Goal: Task Accomplishment & Management: Use online tool/utility

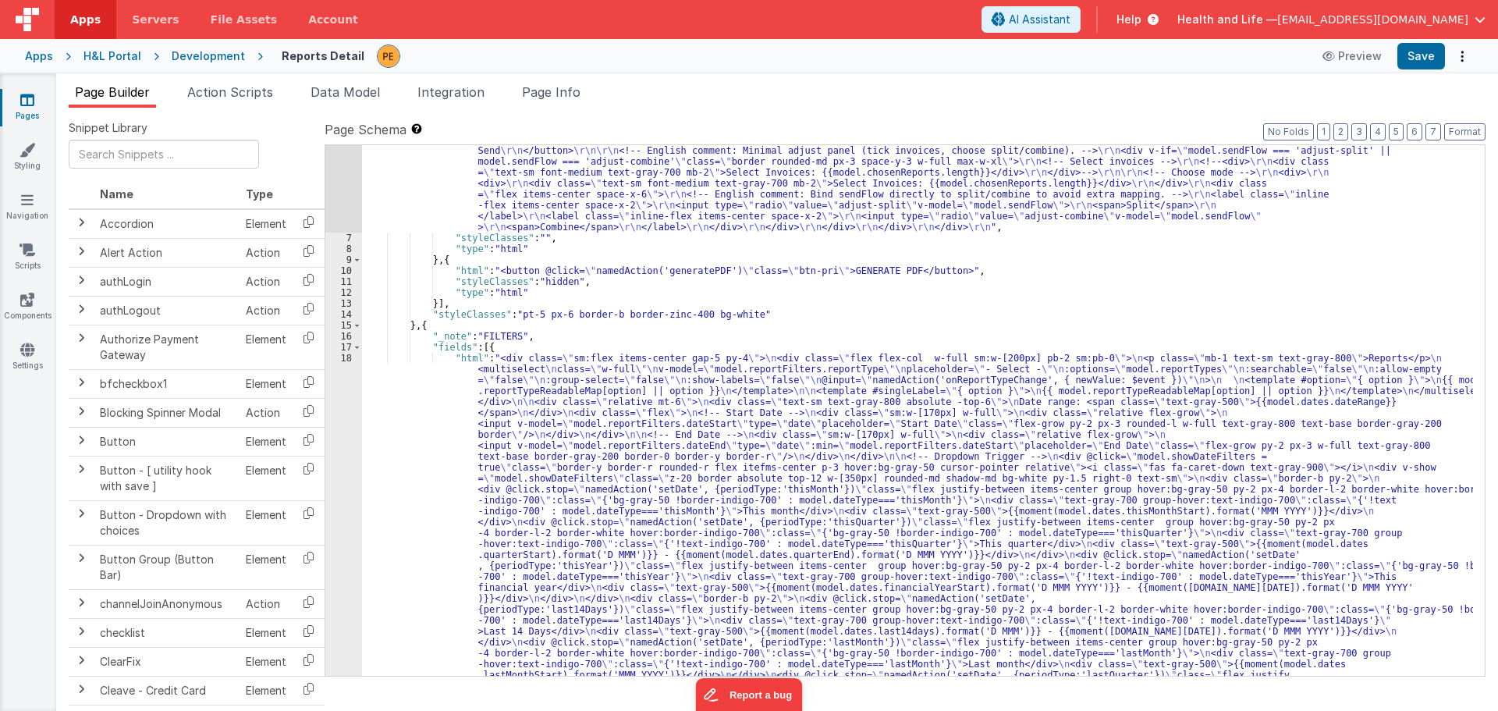
scroll to position [47, 0]
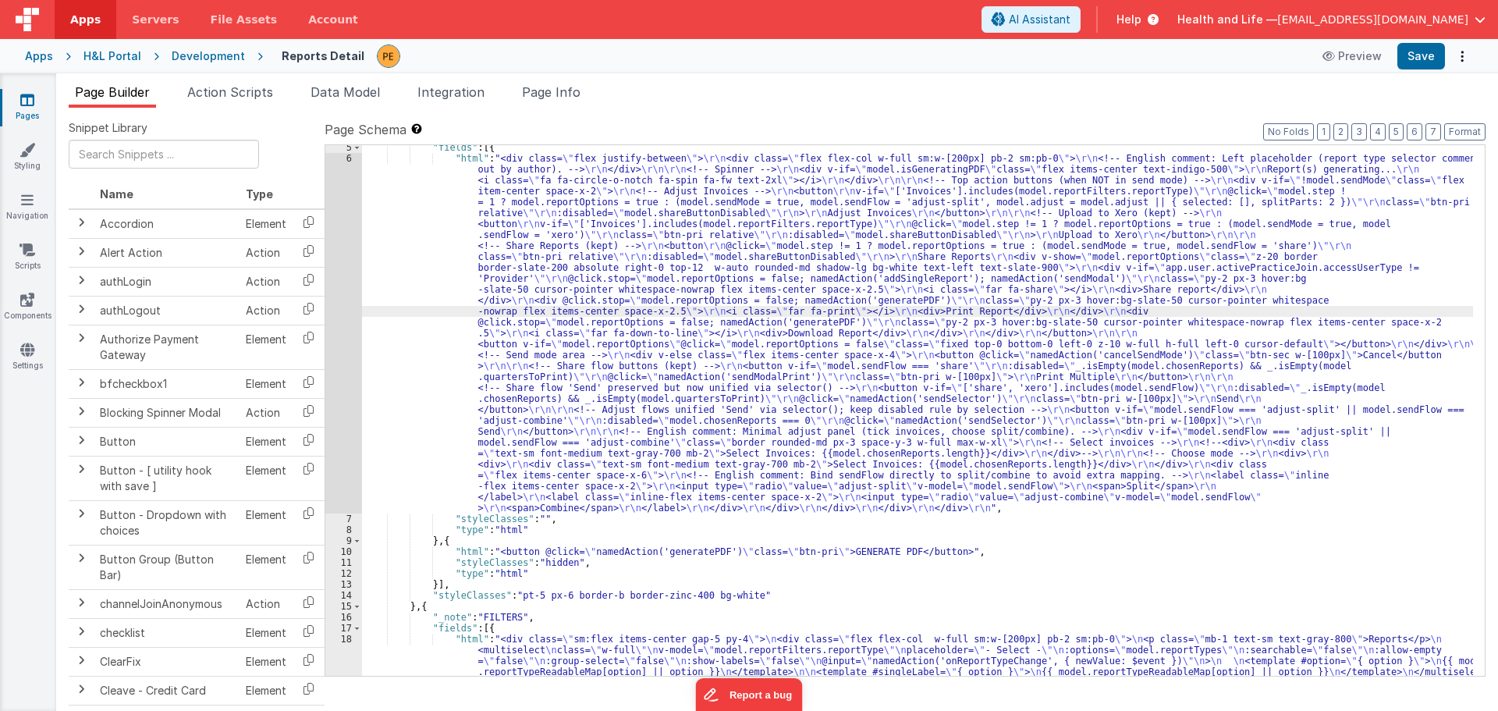
click at [341, 319] on div "6" at bounding box center [343, 333] width 37 height 360
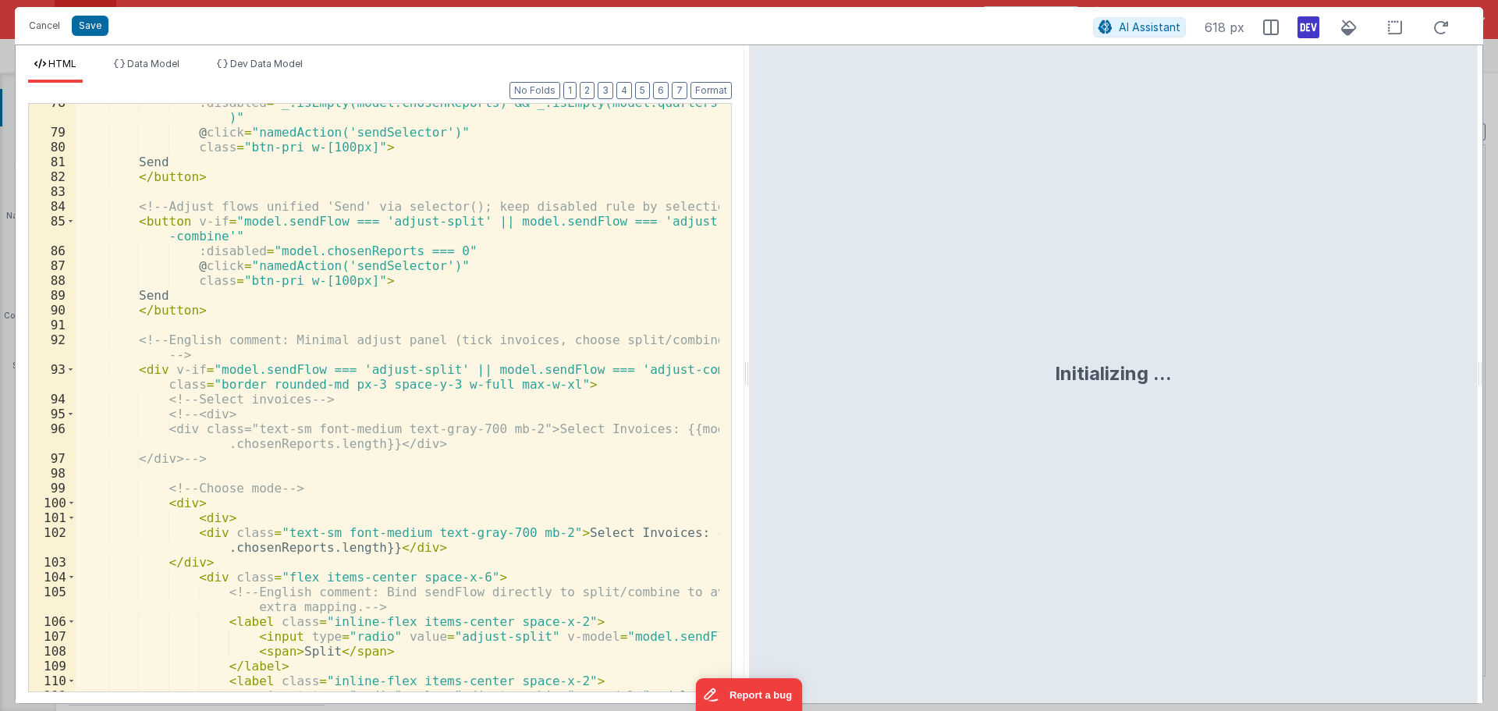
scroll to position [1488, 0]
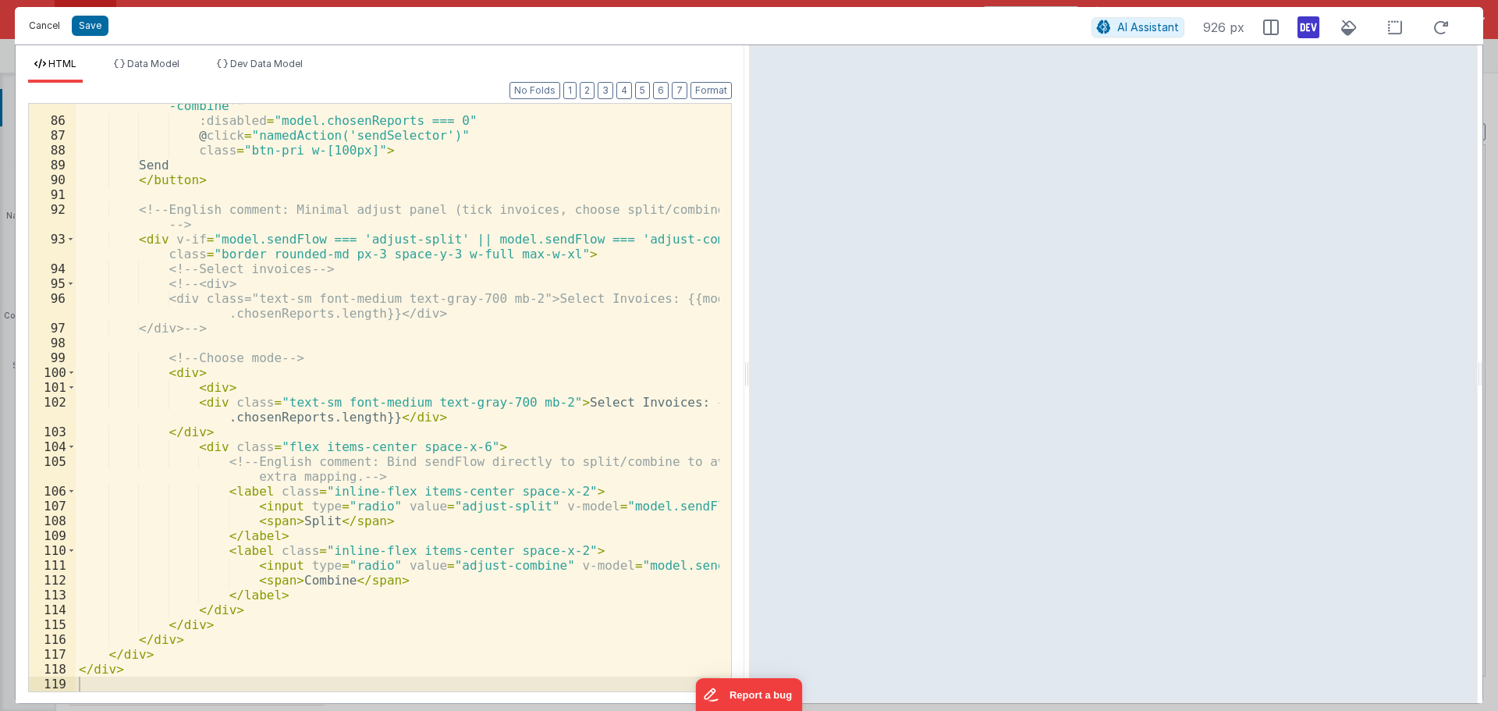
click at [35, 17] on button "Cancel" at bounding box center [44, 26] width 47 height 22
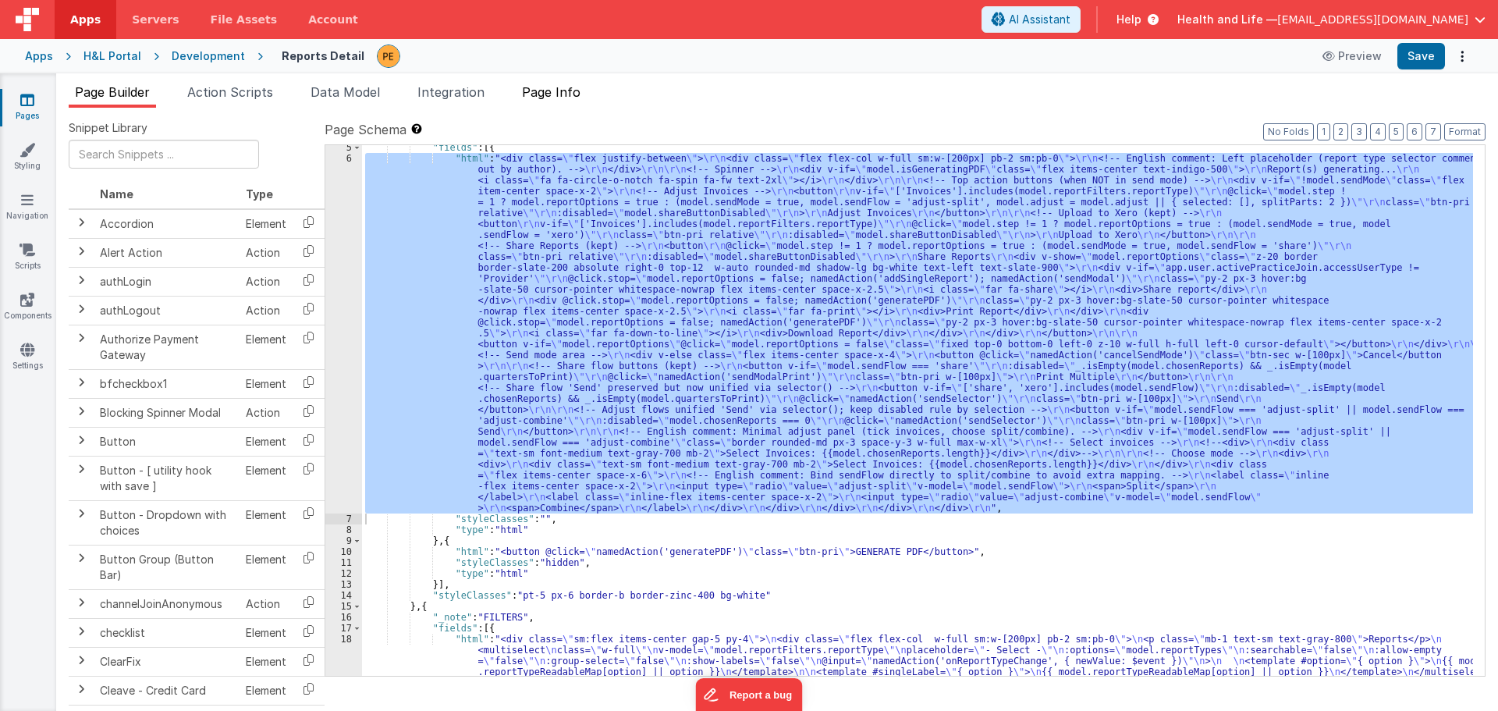
click at [564, 92] on span "Page Info" at bounding box center [551, 92] width 59 height 16
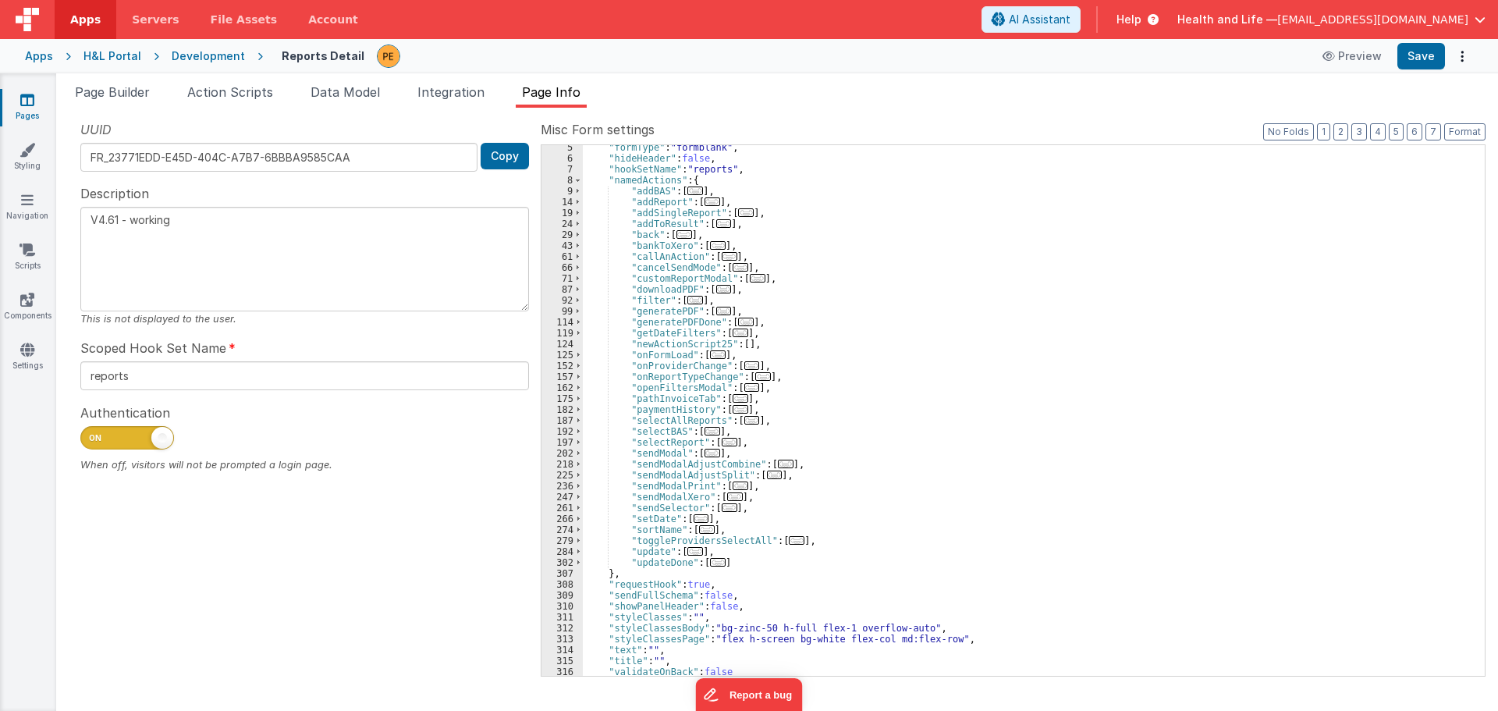
scroll to position [59, 0]
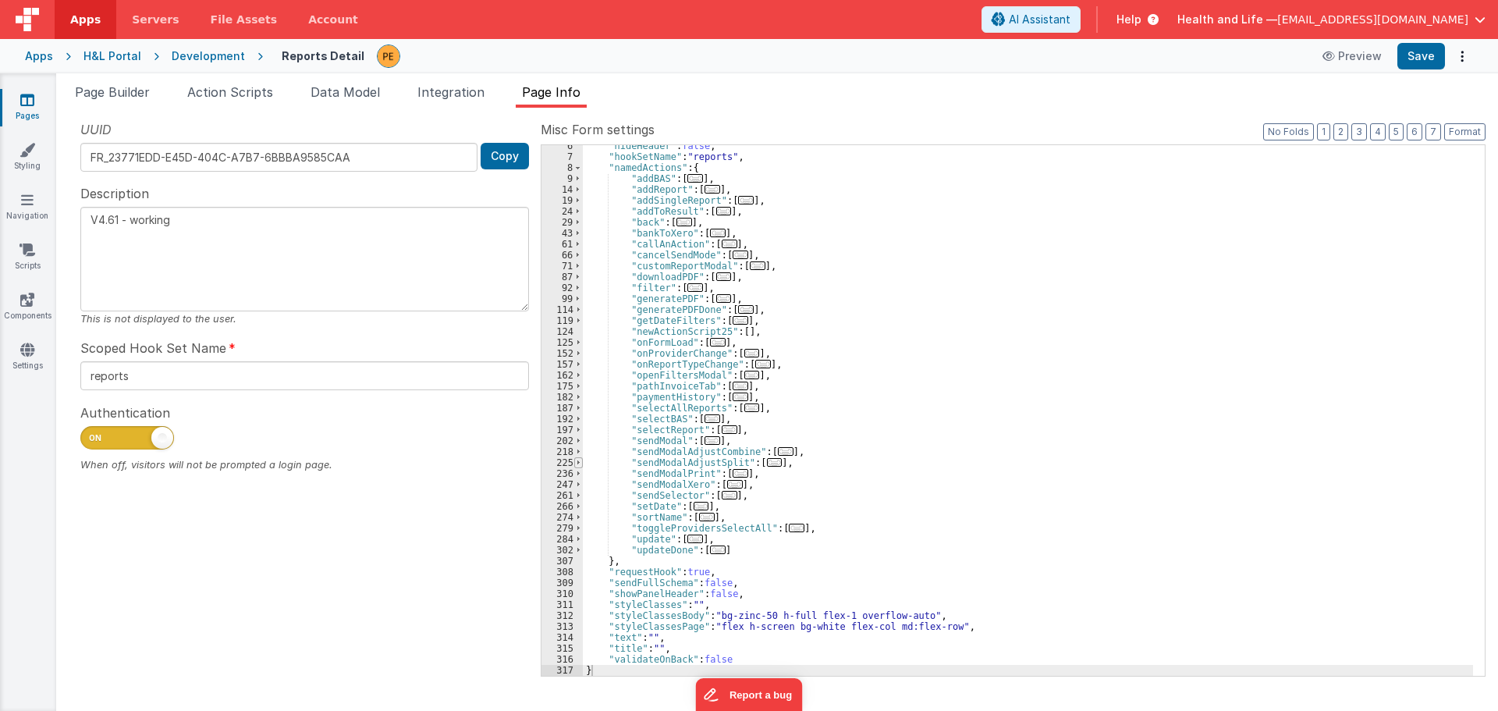
click at [574, 462] on span at bounding box center [578, 462] width 9 height 11
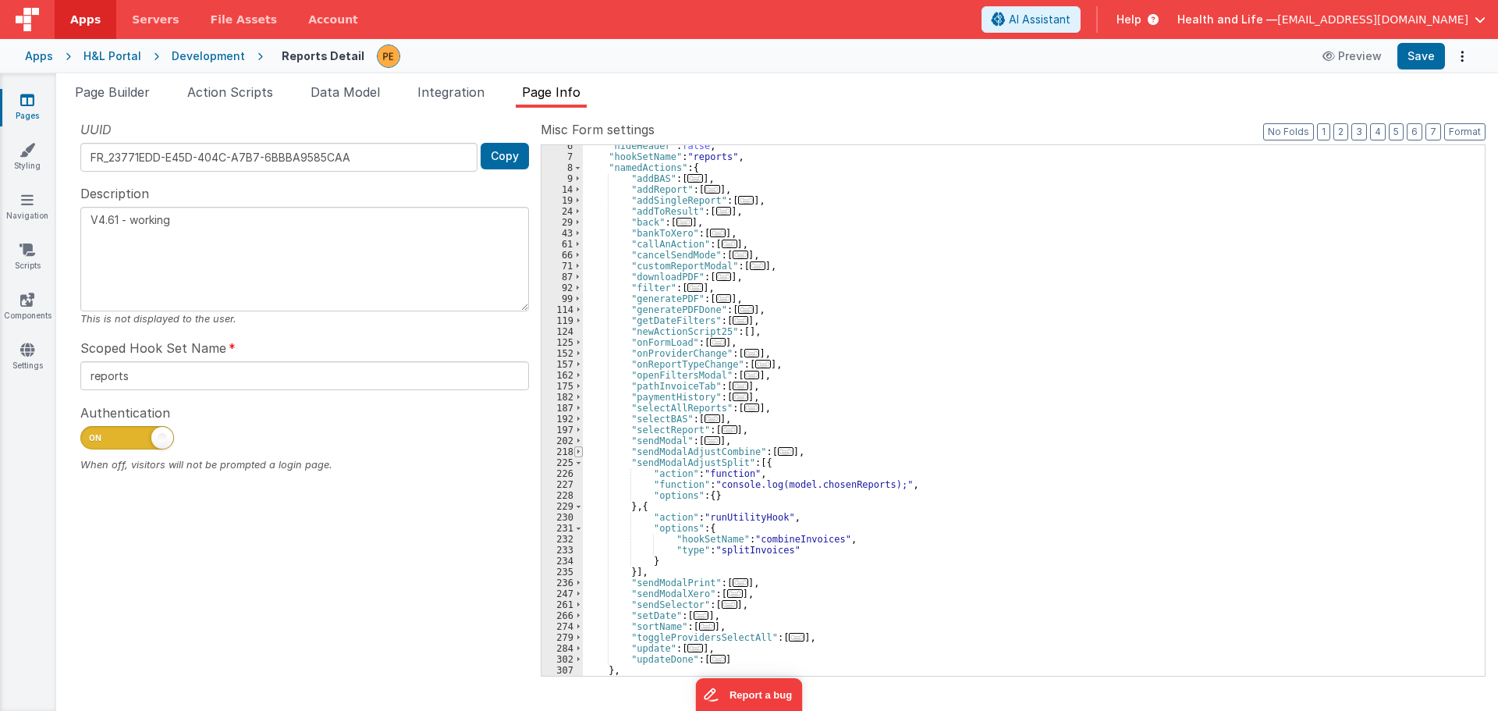
click at [577, 448] on span at bounding box center [578, 451] width 9 height 11
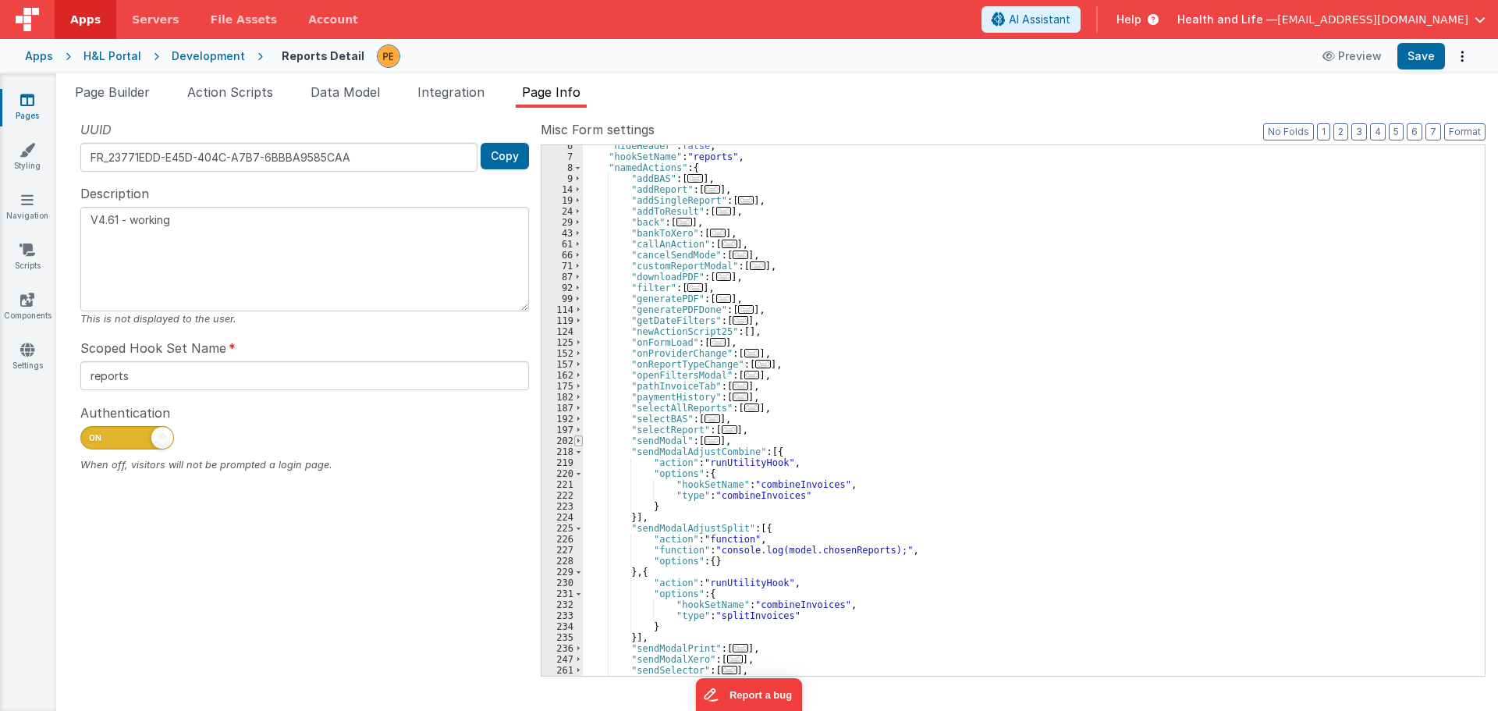
click at [578, 442] on span at bounding box center [578, 440] width 9 height 11
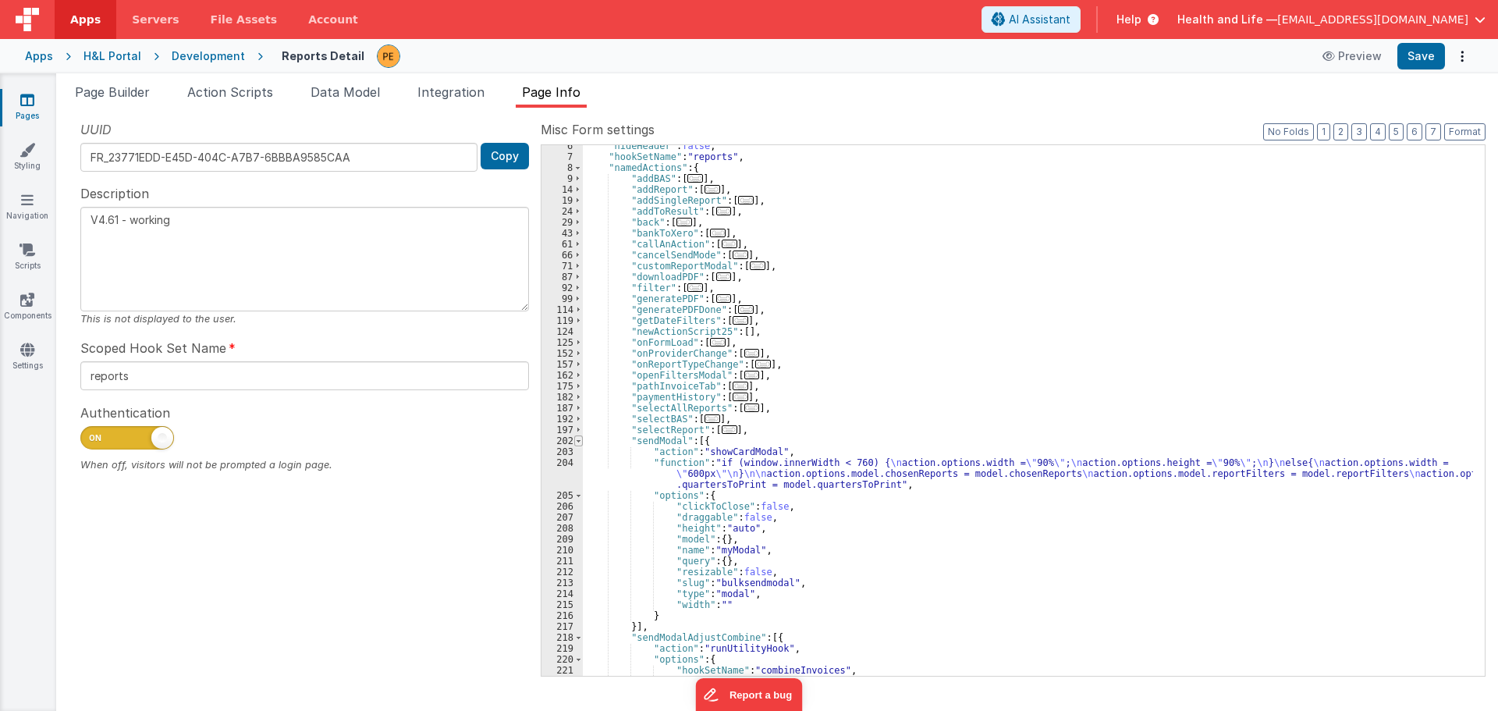
click at [578, 442] on span at bounding box center [578, 440] width 9 height 11
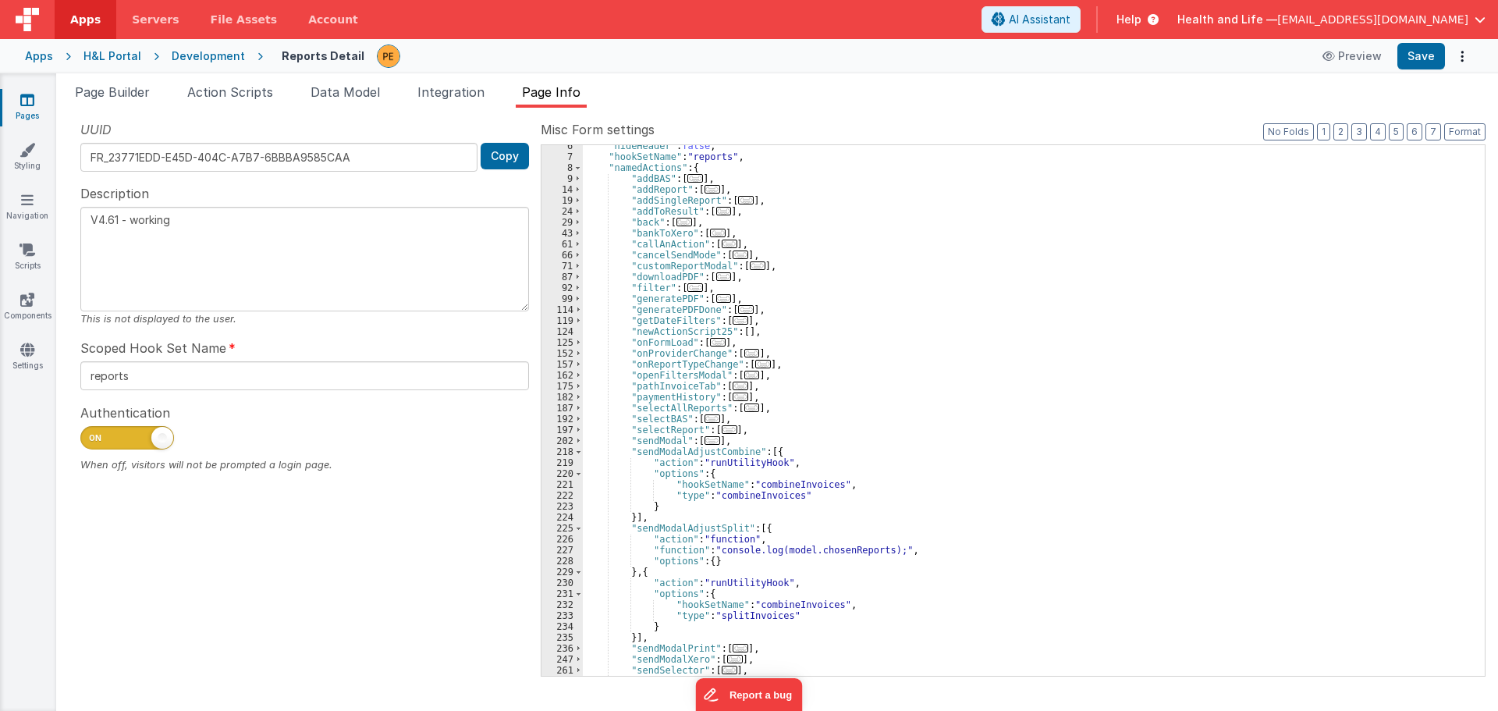
scroll to position [106, 0]
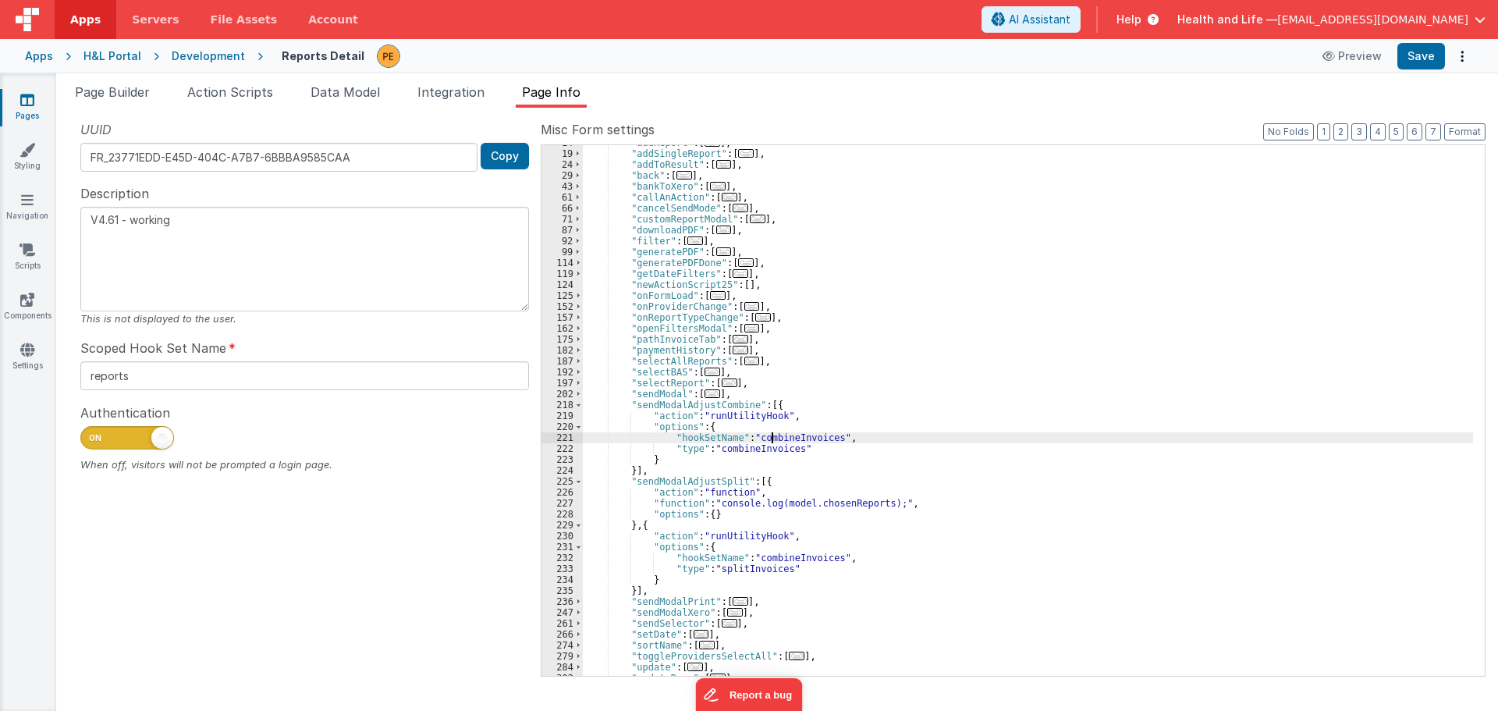
click at [772, 439] on div ""addReport" : [ ... ] , "addSingleReport" : [ ... ] , "addToResult" : [ ... ] ,…" at bounding box center [1028, 413] width 890 height 552
click at [753, 448] on div ""addReport" : [ ... ] , "addSingleReport" : [ ... ] , "addToResult" : [ ... ] ,…" at bounding box center [1028, 413] width 890 height 552
click at [787, 448] on div ""addReport" : [ ... ] , "addSingleReport" : [ ... ] , "addToResult" : [ ... ] ,…" at bounding box center [1028, 410] width 890 height 531
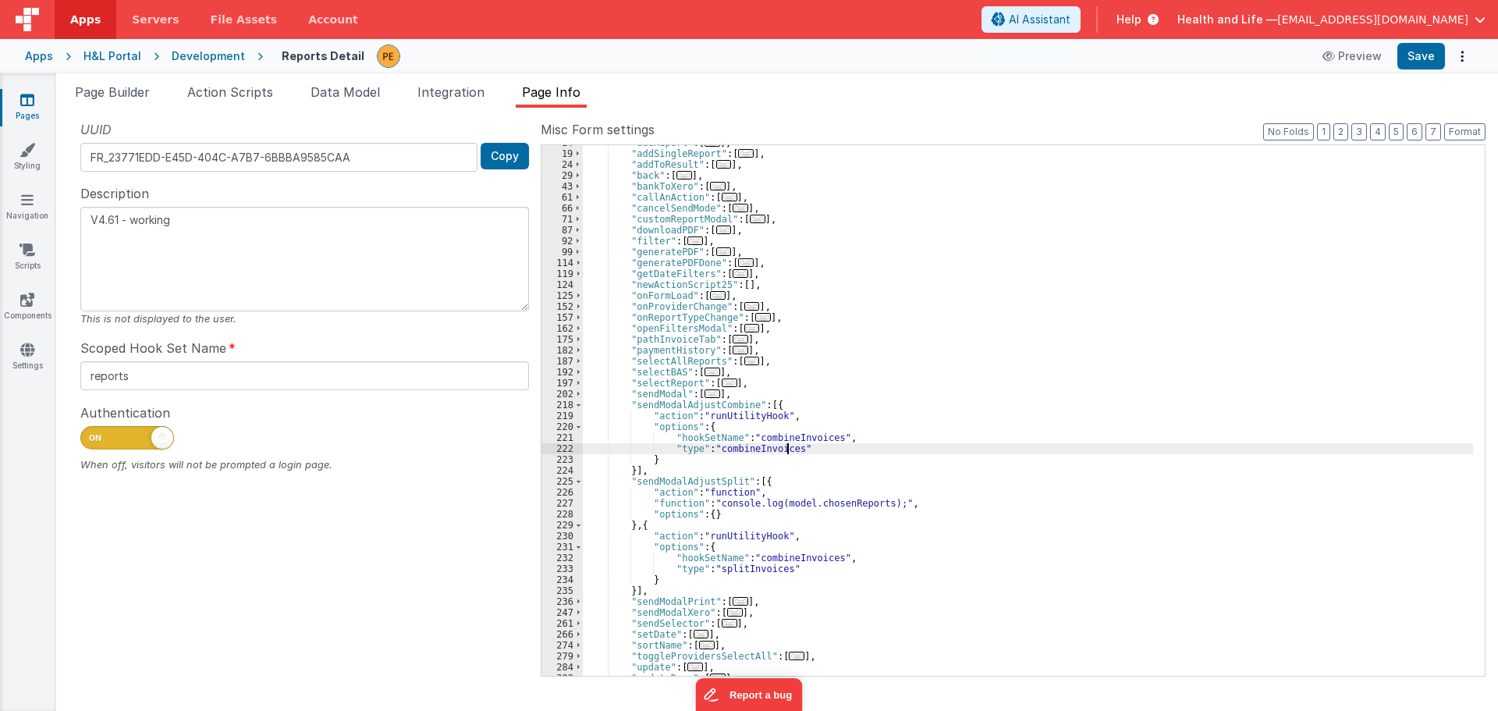
click at [765, 446] on div ""addReport" : [ ... ] , "addSingleReport" : [ ... ] , "addToResult" : [ ... ] ,…" at bounding box center [1028, 413] width 890 height 552
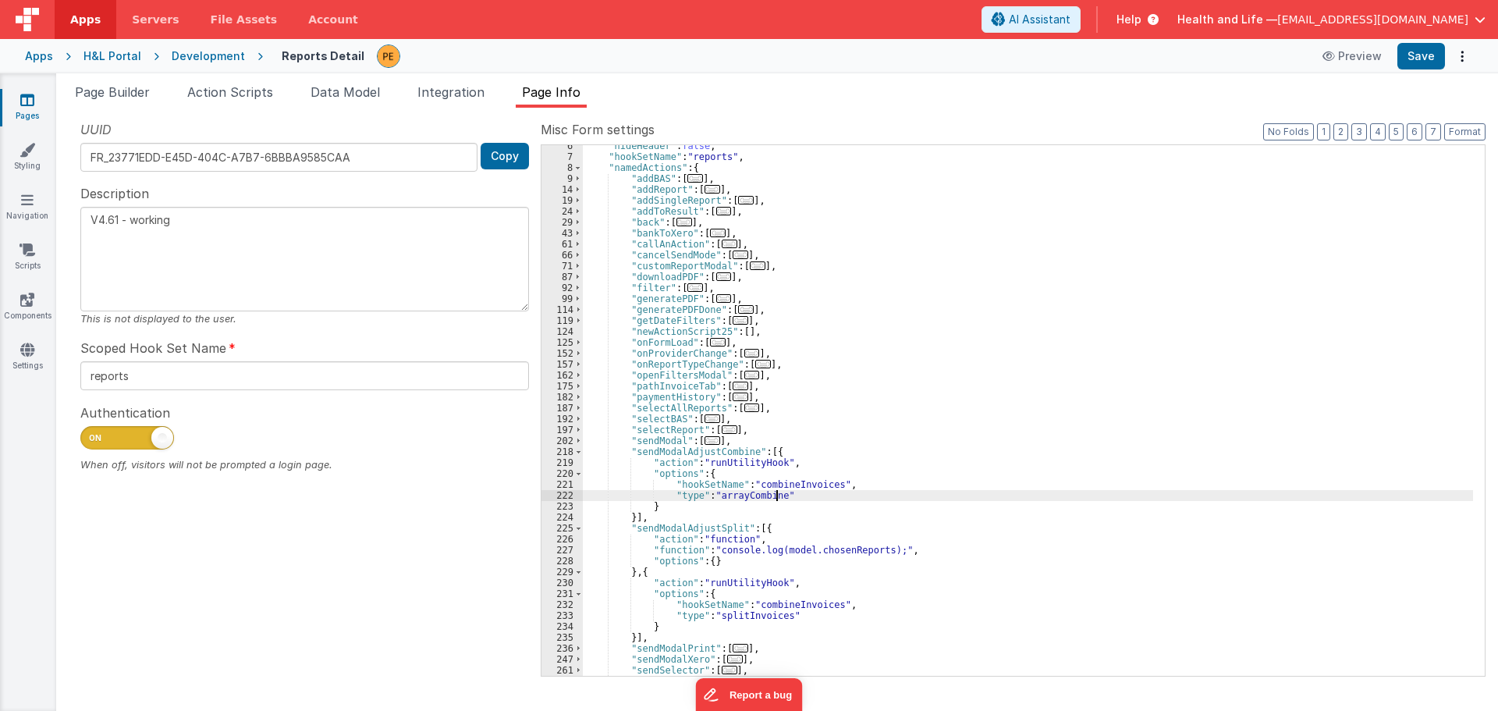
scroll to position [59, 0]
click at [735, 613] on div ""hideHeader" : false , "hookSetName" : "reports" , "namedActions" : { "addBAS" …" at bounding box center [1028, 416] width 890 height 552
click at [799, 608] on div ""hideHeader" : false , "hookSetName" : "reports" , "namedActions" : { "addBAS" …" at bounding box center [1028, 416] width 890 height 552
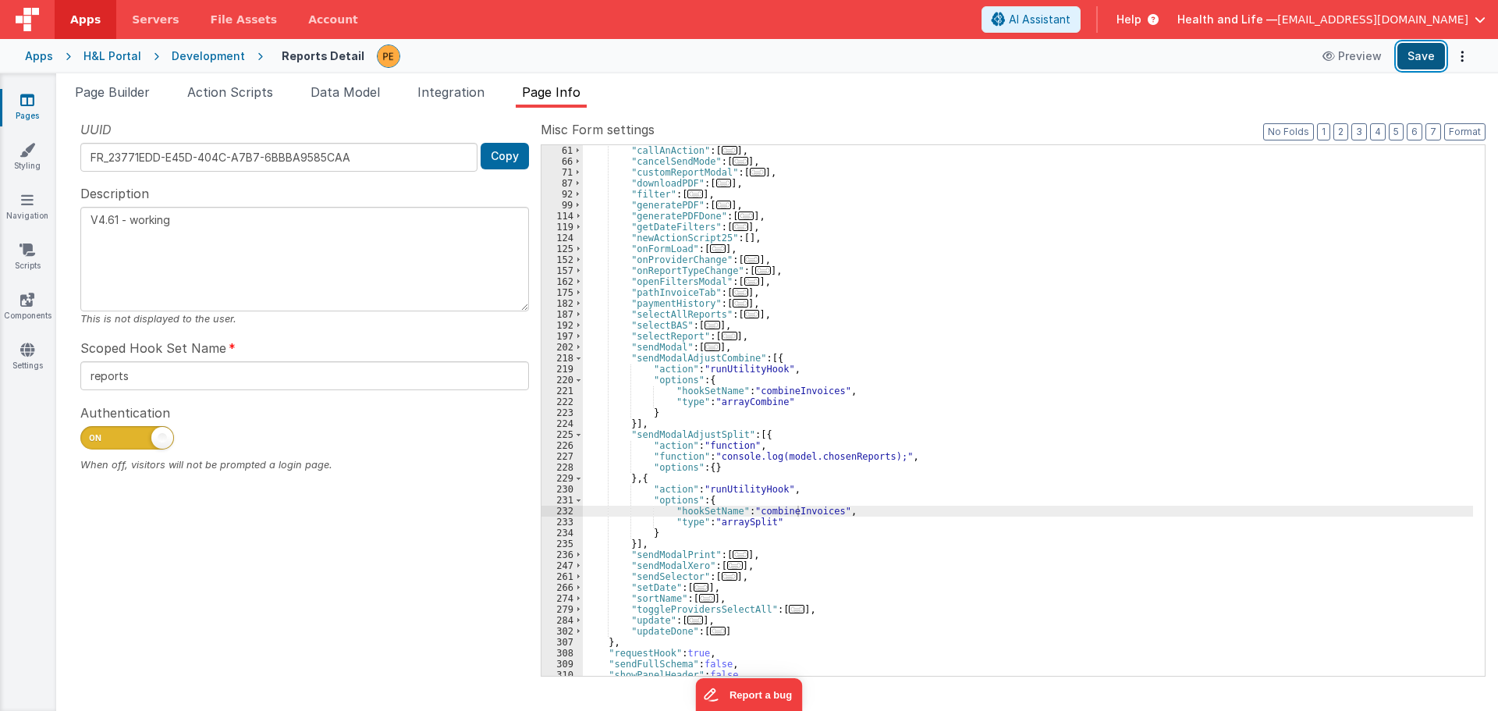
click at [1425, 43] on button "Save" at bounding box center [1421, 56] width 48 height 27
click at [220, 55] on div "Development" at bounding box center [208, 56] width 73 height 16
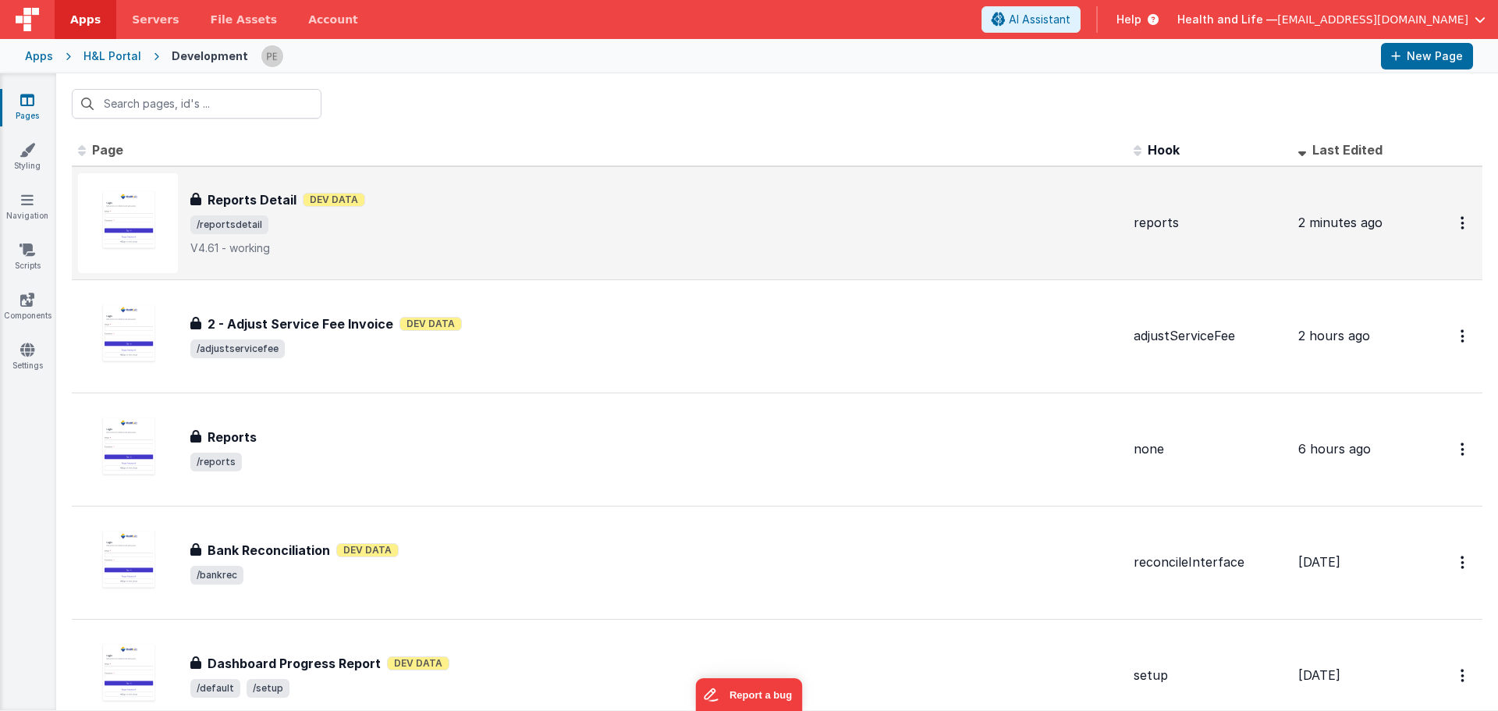
click at [770, 193] on div "Reports Detail Dev Data" at bounding box center [655, 199] width 931 height 19
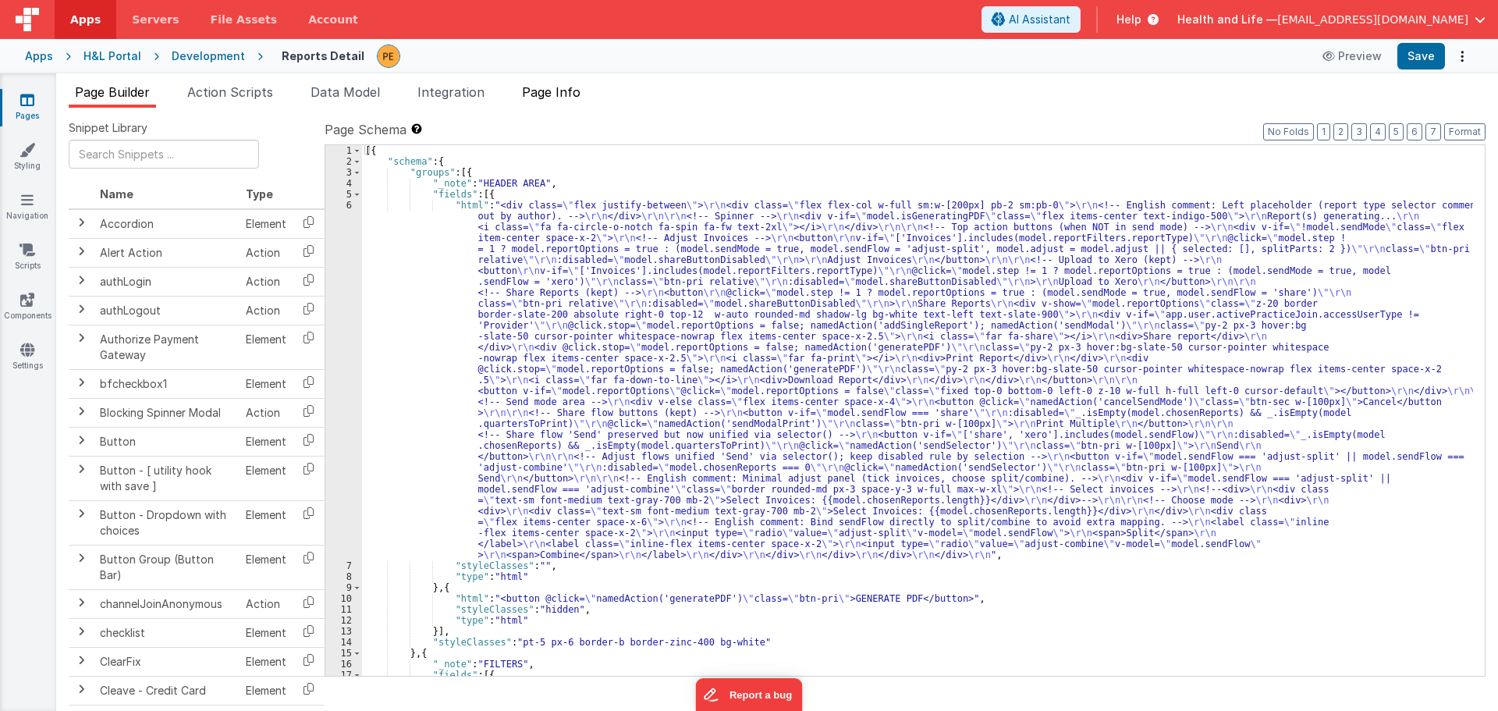
click at [529, 89] on span "Page Info" at bounding box center [551, 92] width 59 height 16
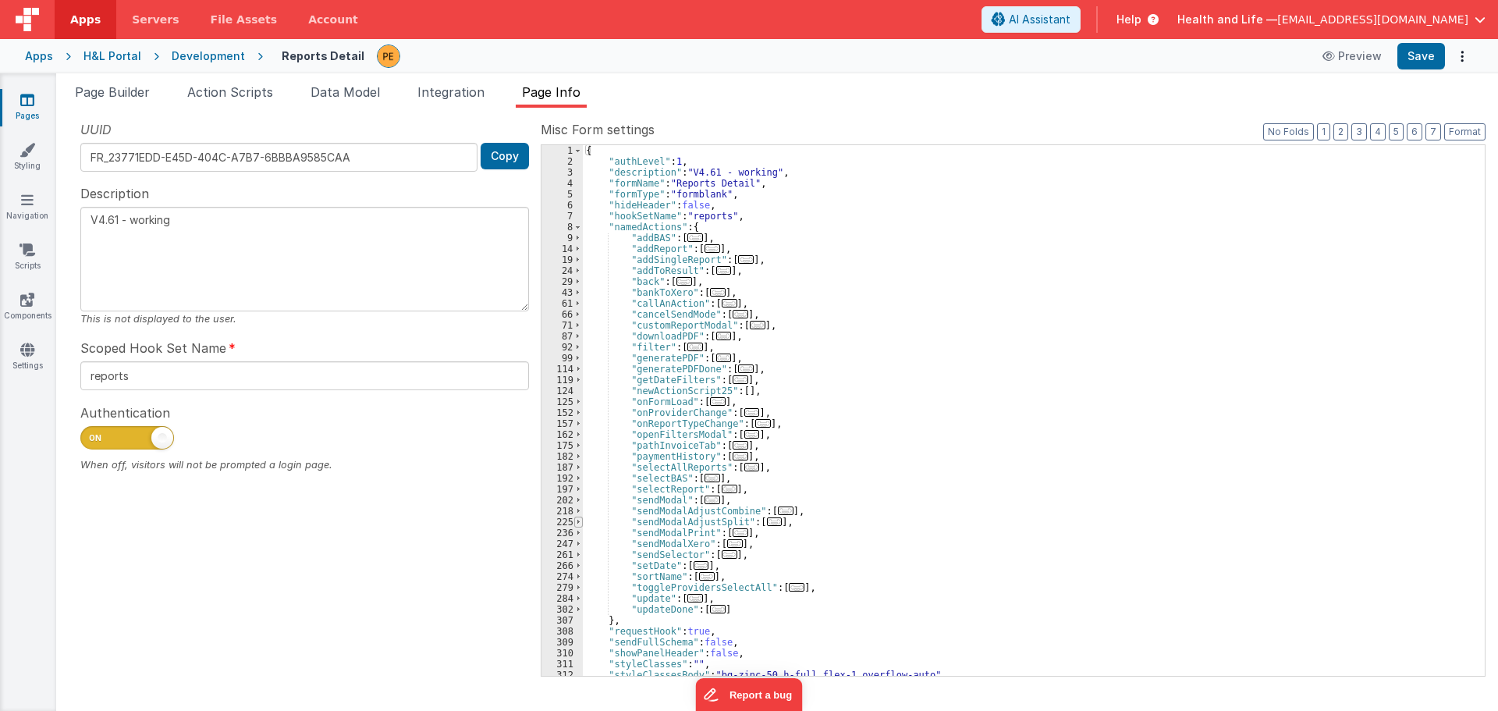
click at [575, 523] on span at bounding box center [578, 522] width 9 height 11
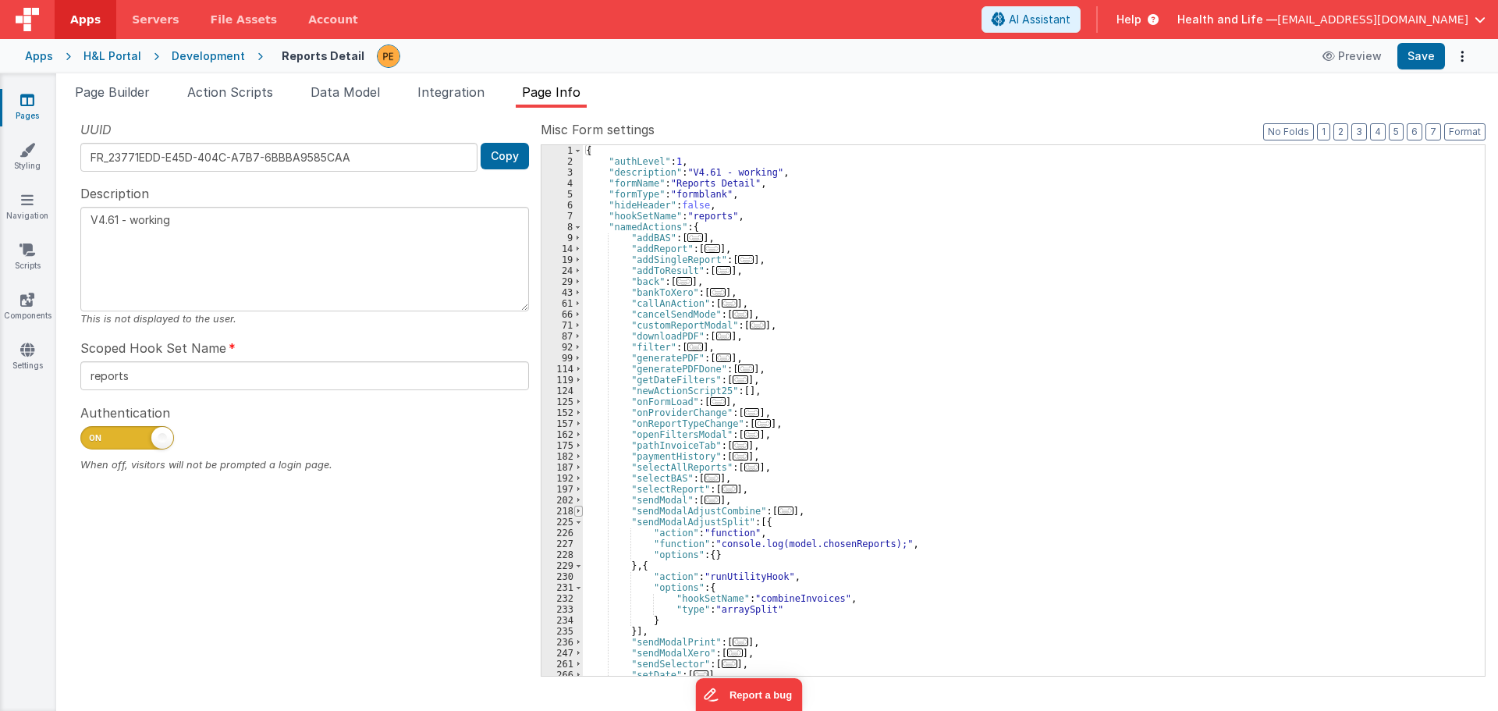
click at [577, 513] on span at bounding box center [578, 511] width 9 height 11
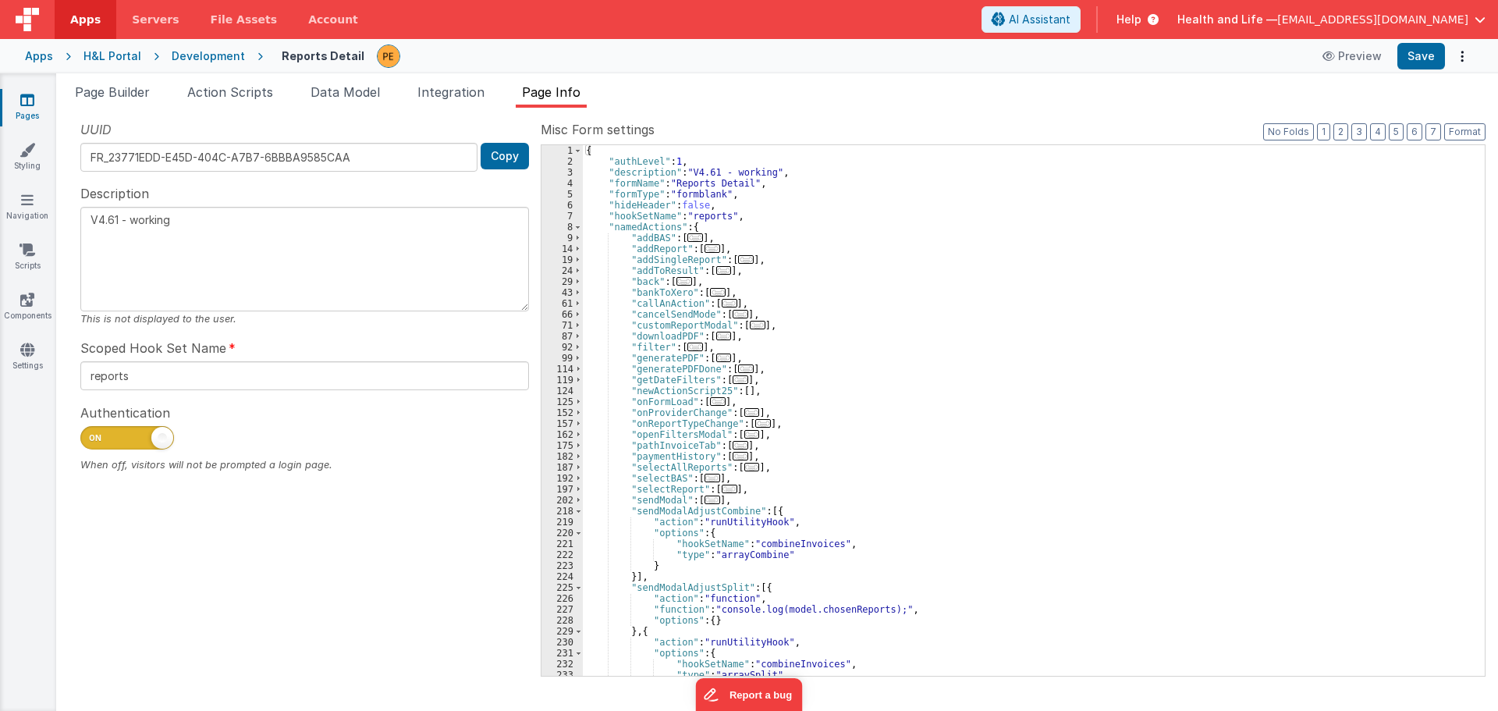
scroll to position [94, 0]
